Goal: Transaction & Acquisition: Purchase product/service

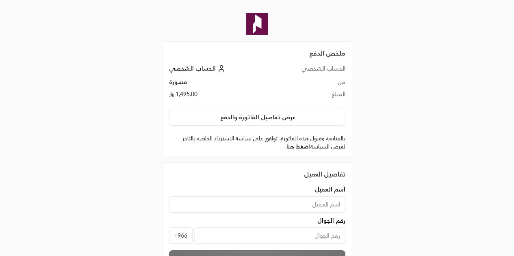
scroll to position [63, 0]
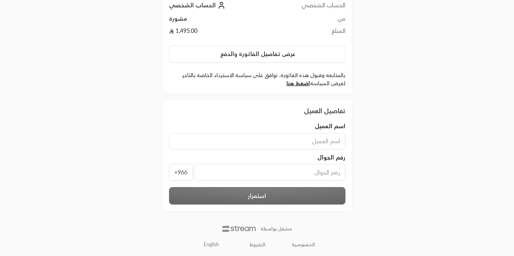
click at [208, 243] on link "English" at bounding box center [211, 245] width 24 height 13
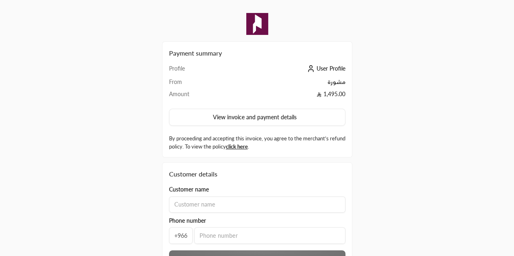
click at [253, 197] on input at bounding box center [257, 205] width 176 height 16
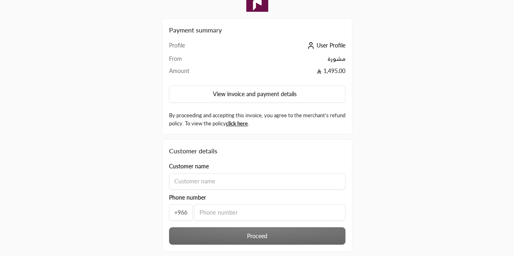
scroll to position [63, 0]
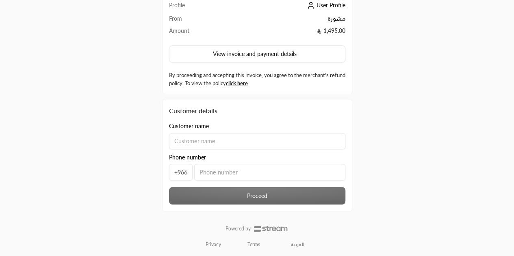
click at [178, 170] on span "+966" at bounding box center [181, 172] width 24 height 17
click at [180, 170] on span "+966" at bounding box center [181, 172] width 24 height 17
click at [185, 171] on span "+966" at bounding box center [181, 172] width 24 height 17
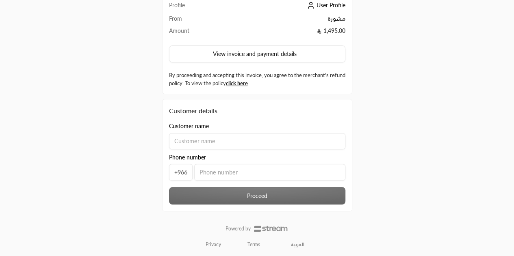
click at [185, 171] on span "+966" at bounding box center [181, 172] width 24 height 17
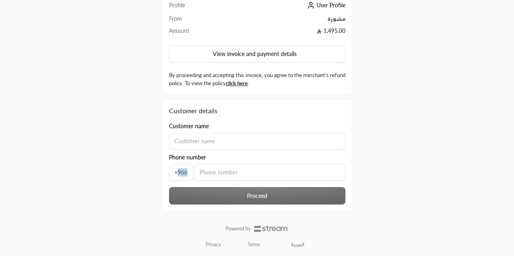
click at [185, 171] on span "+966" at bounding box center [181, 172] width 24 height 17
click at [257, 177] on input "tel" at bounding box center [269, 172] width 151 height 17
click at [226, 143] on input at bounding box center [257, 141] width 176 height 16
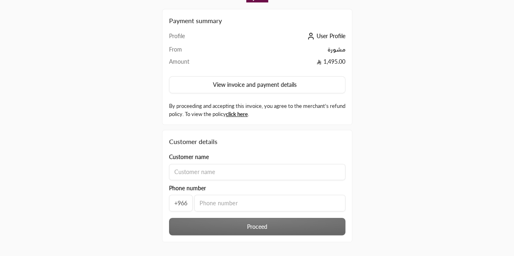
scroll to position [32, 0]
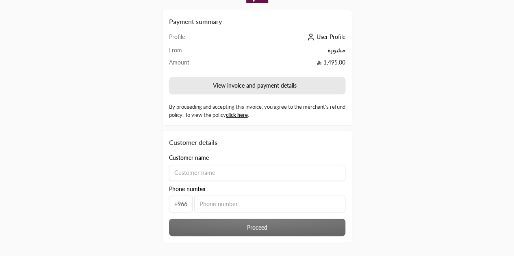
click at [228, 81] on button "View invoice and payment details" at bounding box center [257, 85] width 176 height 17
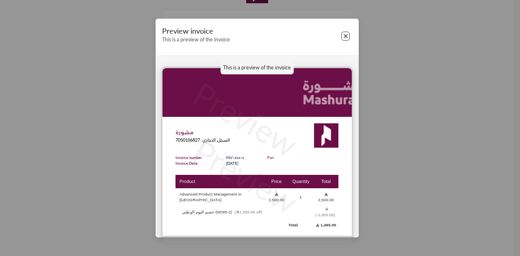
click at [345, 41] on button "Close" at bounding box center [345, 36] width 9 height 9
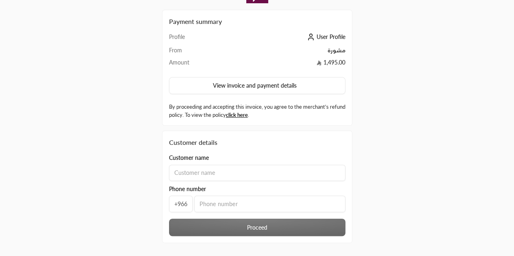
click at [210, 176] on input at bounding box center [257, 173] width 176 height 16
type input "[PERSON_NAME]"
click at [248, 112] on link "click here" at bounding box center [237, 115] width 22 height 7
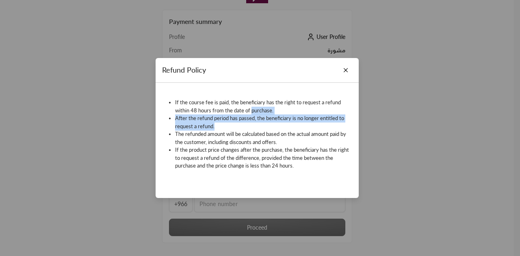
drag, startPoint x: 252, startPoint y: 112, endPoint x: 274, endPoint y: 130, distance: 28.3
click at [274, 130] on ul "If the course fee is paid, the beneficiary has the right to request a refund wi…" at bounding box center [257, 135] width 185 height 72
click at [274, 130] on li "After the refund period has passed, the beneficiary is no longer entitled to re…" at bounding box center [262, 123] width 174 height 16
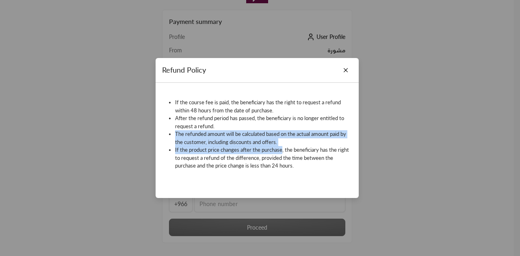
drag, startPoint x: 274, startPoint y: 130, endPoint x: 279, endPoint y: 148, distance: 18.5
click at [279, 148] on ul "If the course fee is paid, the beneficiary has the right to request a refund wi…" at bounding box center [257, 135] width 185 height 72
click at [279, 148] on li "If the product price changes after the purchase, the beneficiary has the right …" at bounding box center [262, 158] width 174 height 24
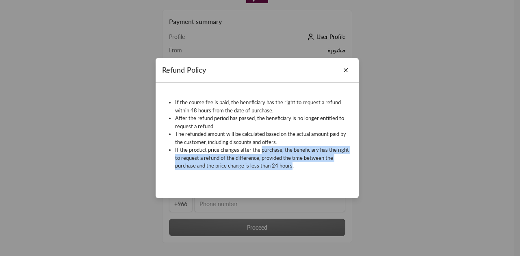
drag, startPoint x: 279, startPoint y: 148, endPoint x: 293, endPoint y: 177, distance: 32.4
click at [293, 177] on div "If the course fee is paid, the beneficiary has the right to request a refund wi…" at bounding box center [257, 137] width 185 height 90
click at [345, 67] on button "Close" at bounding box center [345, 70] width 9 height 9
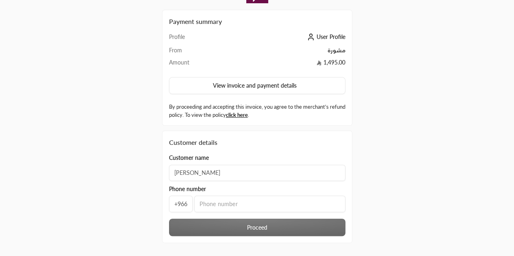
click at [317, 219] on div "Proceed" at bounding box center [257, 227] width 184 height 17
click at [263, 226] on div "Proceed" at bounding box center [257, 227] width 184 height 17
click at [236, 196] on input "tel" at bounding box center [269, 204] width 151 height 17
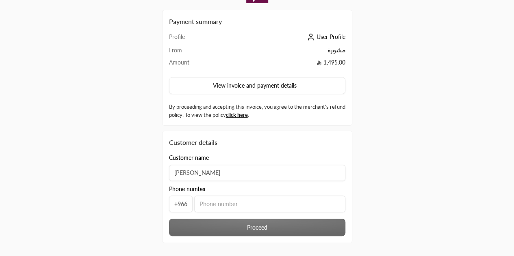
click at [236, 196] on input "tel" at bounding box center [269, 204] width 151 height 17
click at [154, 204] on div "Payment summary Profile User Profile From مشورة Amount 1,495.00 View invoice an…" at bounding box center [256, 129] width 257 height 322
click at [183, 203] on span "+966" at bounding box center [181, 204] width 24 height 17
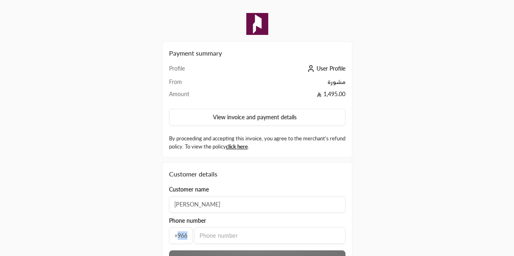
scroll to position [63, 0]
